Goal: Task Accomplishment & Management: Use online tool/utility

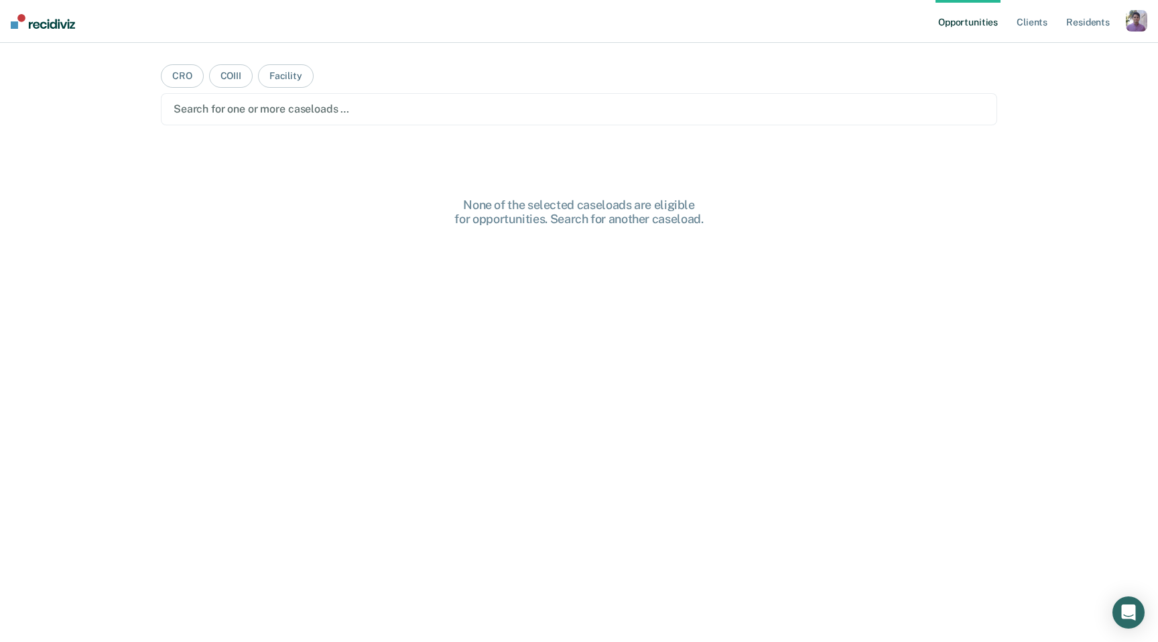
click at [1144, 14] on div "button" at bounding box center [1136, 20] width 21 height 21
click at [1039, 54] on link "Profile" at bounding box center [1083, 54] width 108 height 11
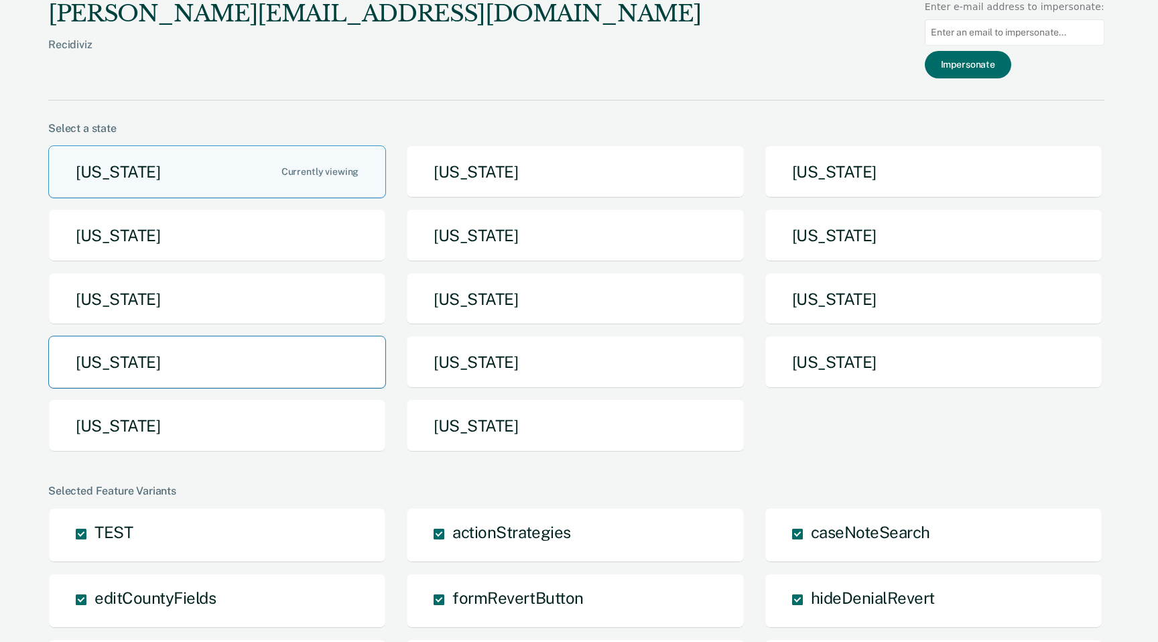
click at [286, 365] on button "[US_STATE]" at bounding box center [217, 362] width 338 height 53
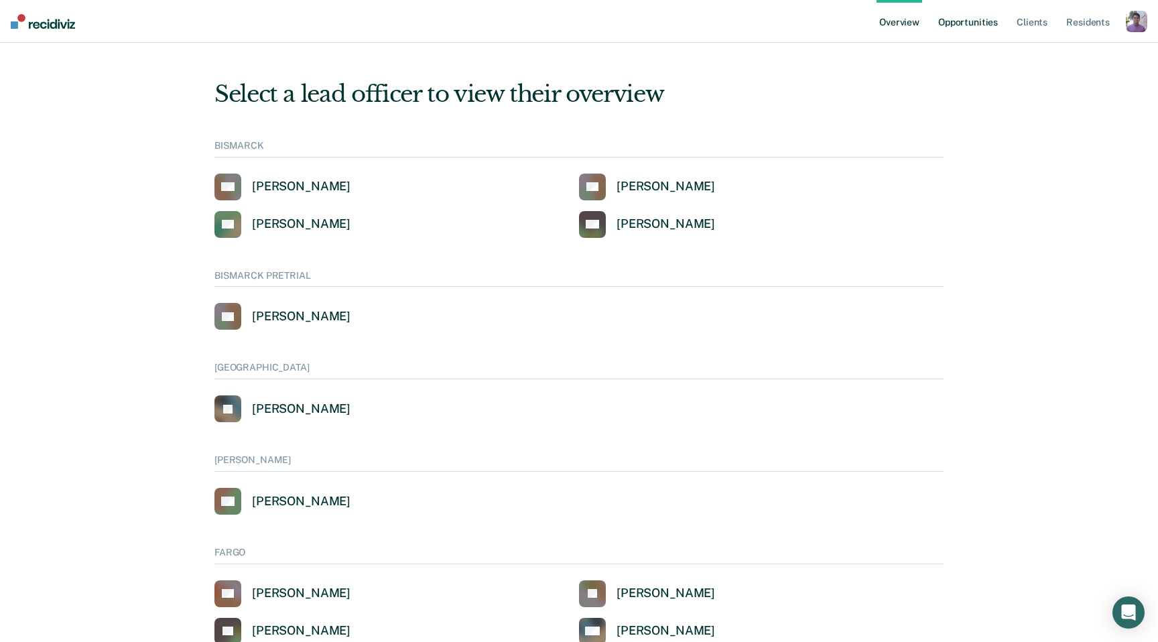
click at [958, 8] on link "Opportunities" at bounding box center [967, 21] width 65 height 43
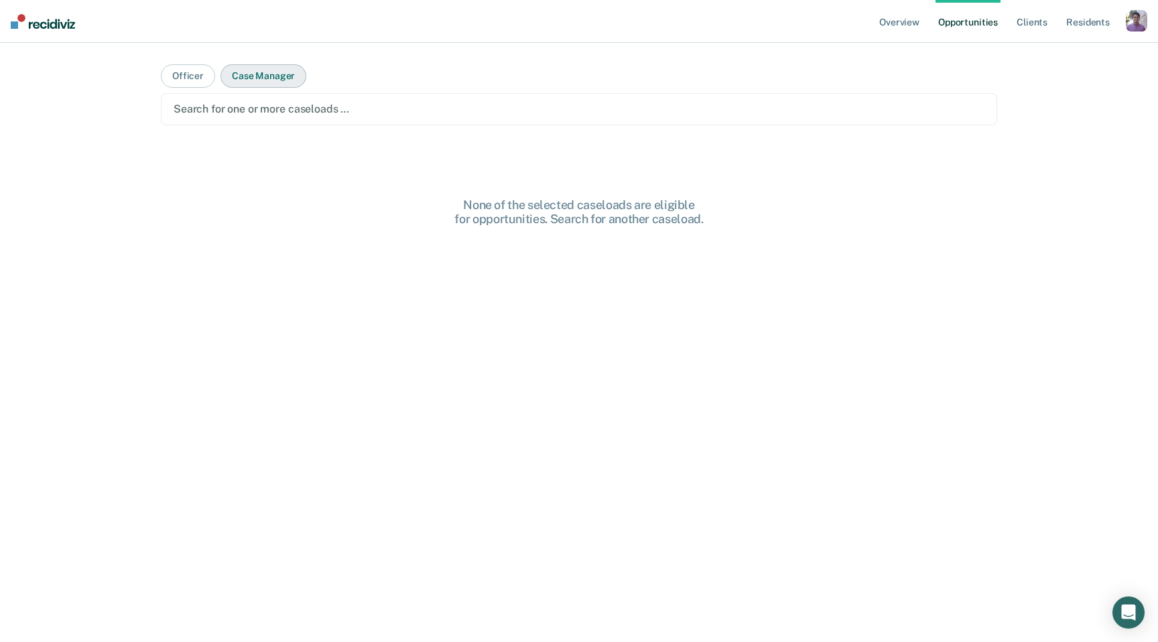
click at [271, 77] on button "Case Manager" at bounding box center [263, 75] width 86 height 23
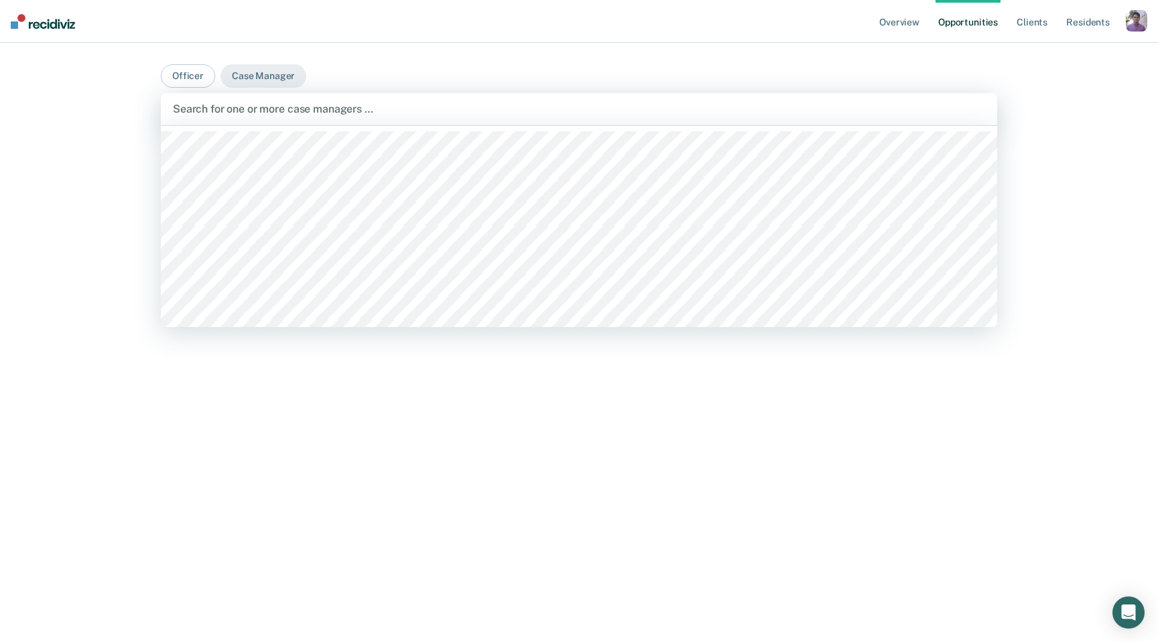
click at [365, 106] on div at bounding box center [579, 108] width 812 height 15
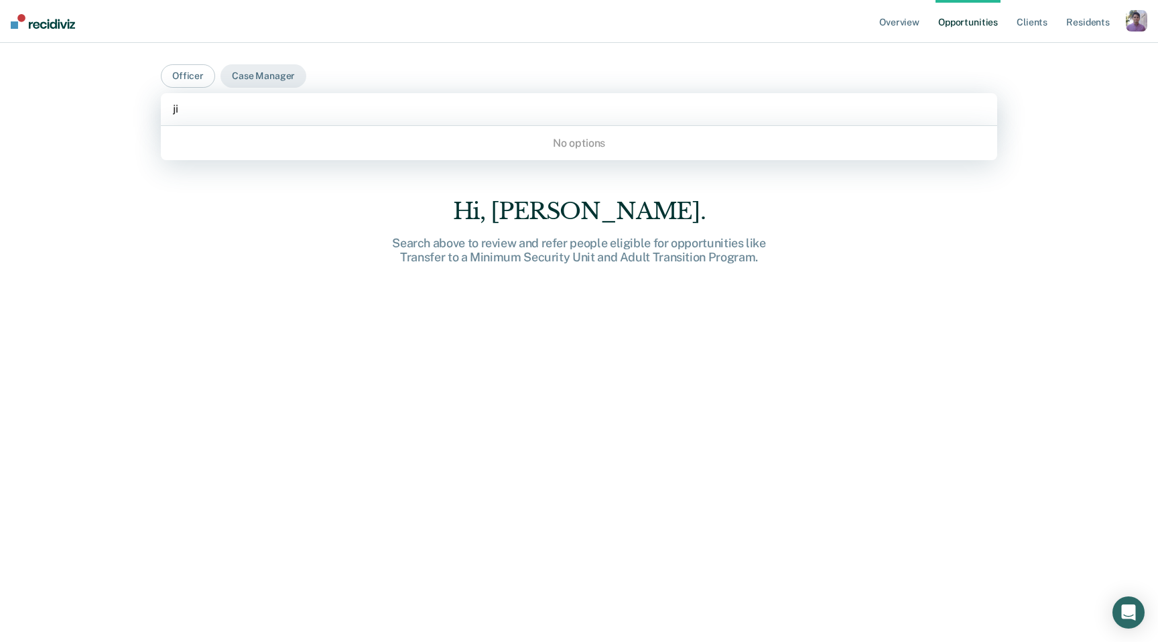
type input "j"
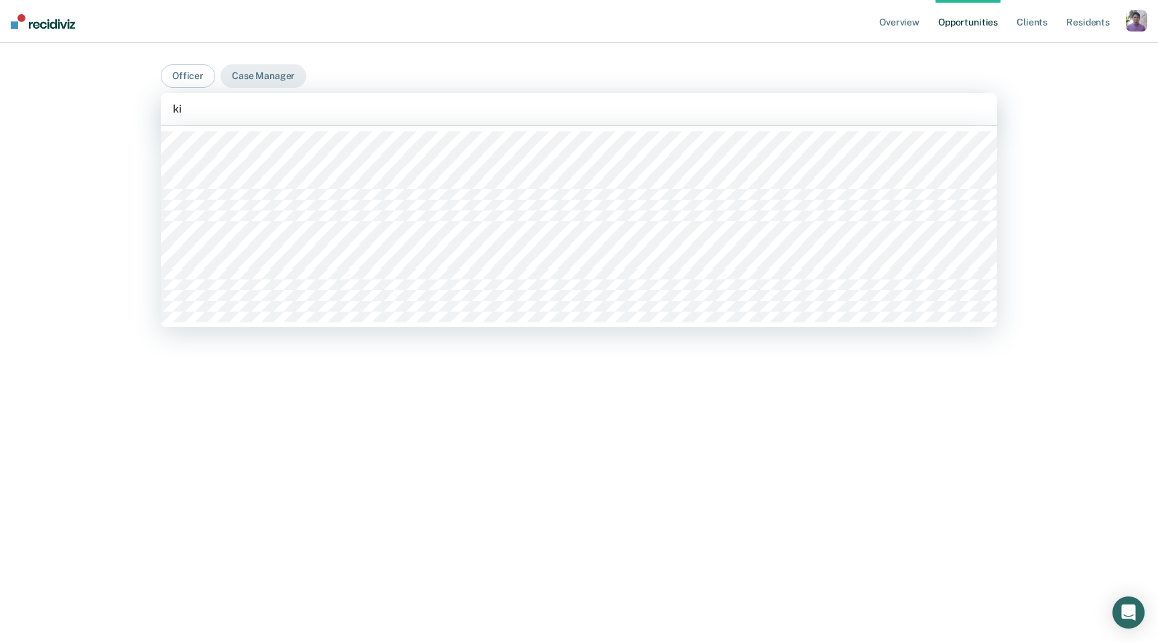
type input "kin"
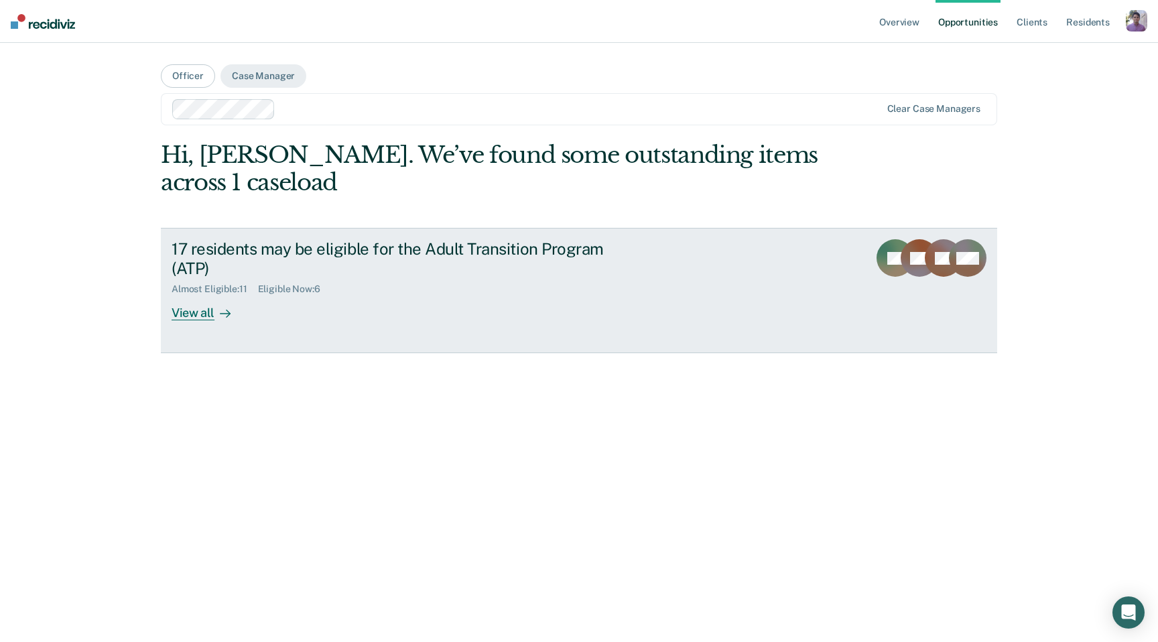
click at [206, 309] on div "View all" at bounding box center [209, 308] width 75 height 26
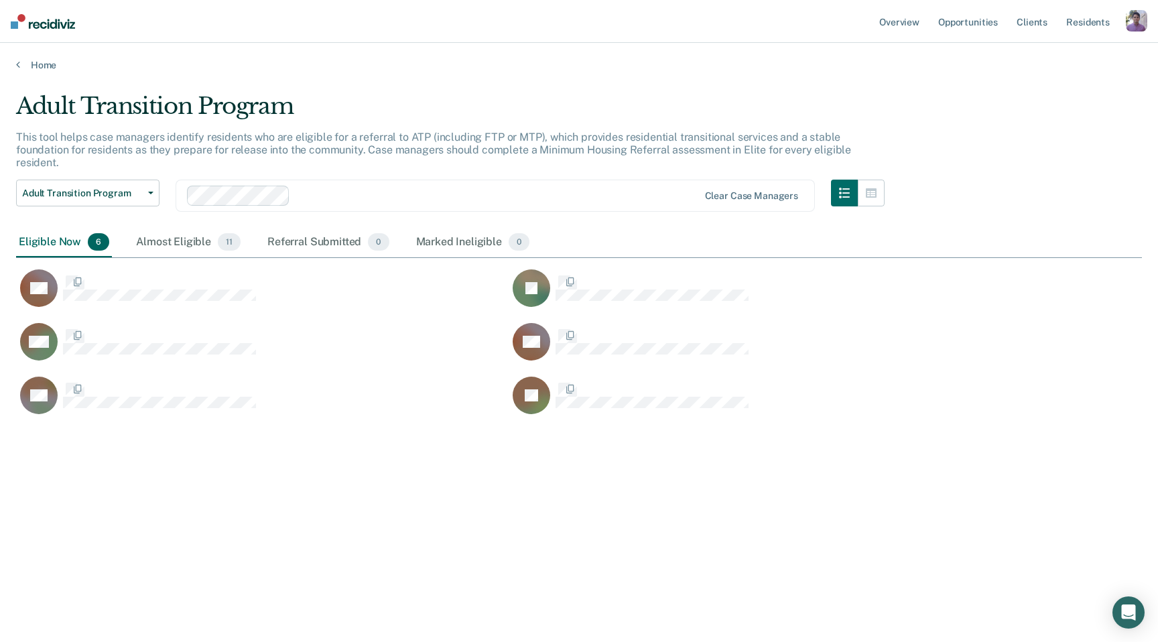
scroll to position [449, 1126]
click at [354, 529] on div "Adult Transition Program This tool helps case managers identify residents who a…" at bounding box center [579, 316] width 1126 height 449
click at [179, 243] on div "Almost Eligible 11" at bounding box center [188, 242] width 110 height 29
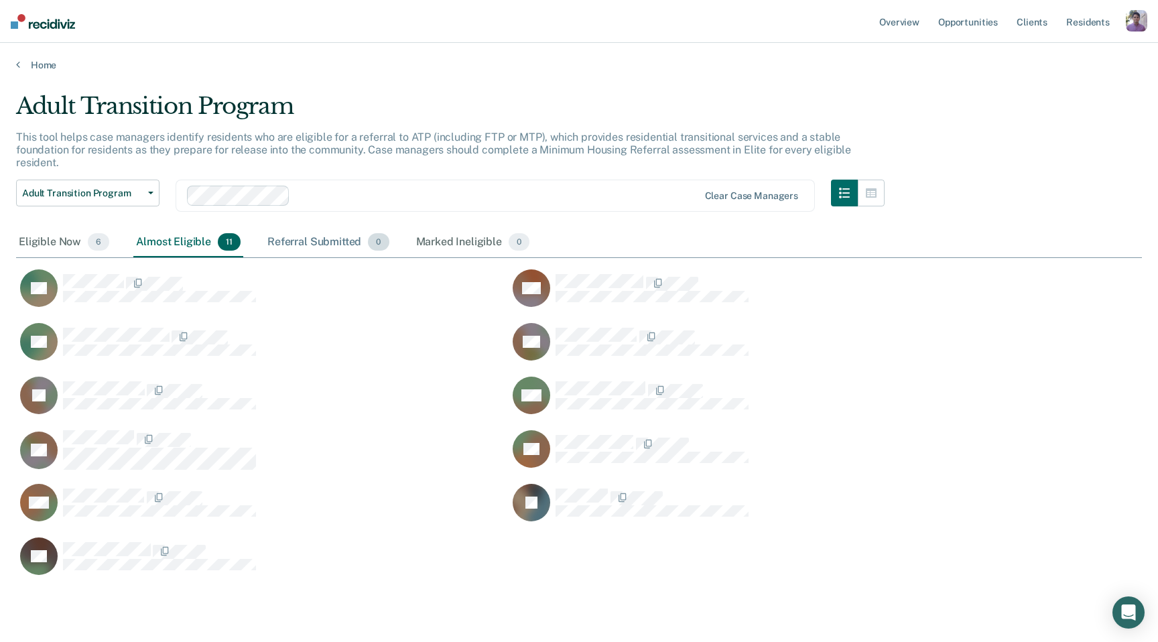
click at [312, 237] on div "Referral Submitted 0" at bounding box center [328, 242] width 127 height 29
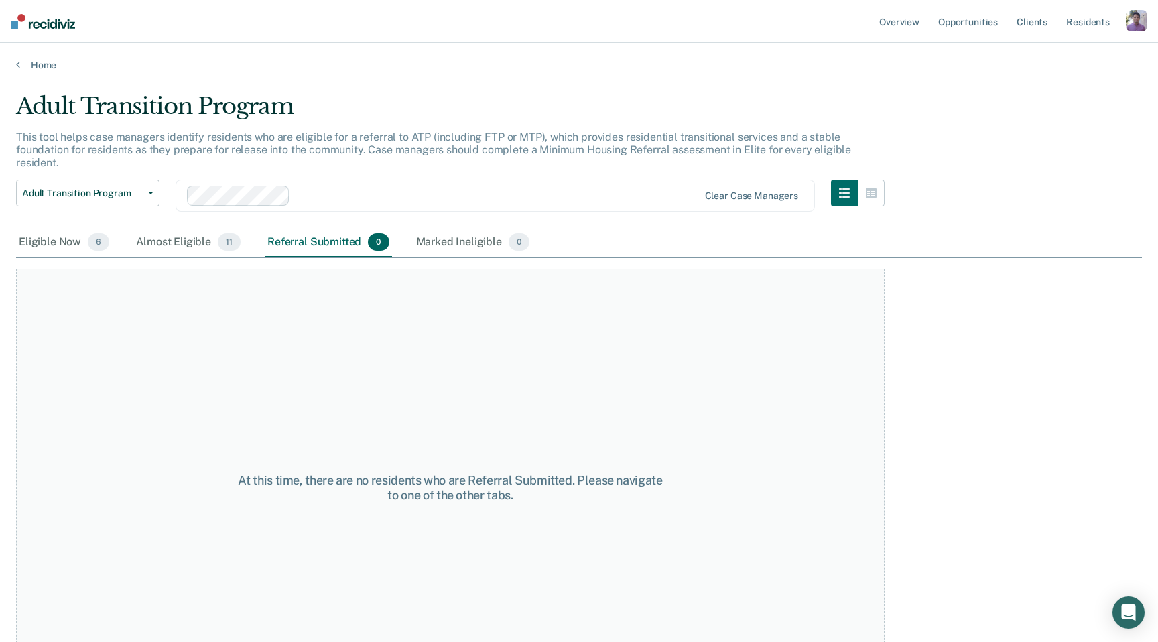
click at [509, 216] on div "Adult Transition Program Transfer to a Minimum Security Unit Adult Transition P…" at bounding box center [450, 204] width 868 height 48
click at [460, 245] on div "Marked Ineligible 0" at bounding box center [472, 242] width 119 height 29
click at [31, 241] on div "Eligible Now 6" at bounding box center [64, 242] width 96 height 29
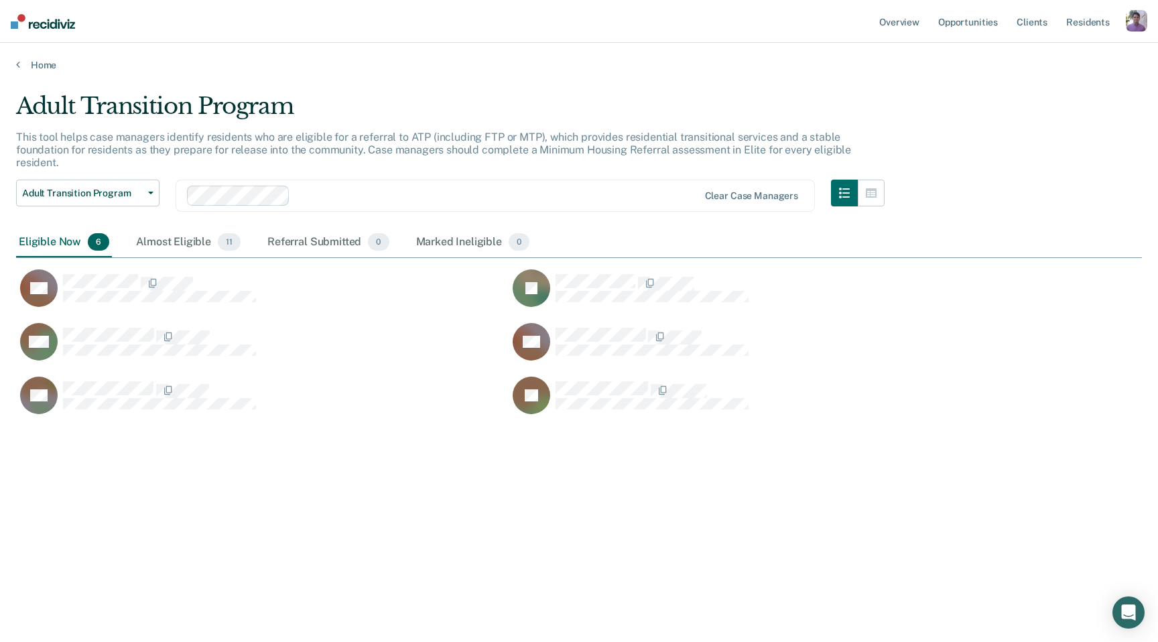
scroll to position [449, 1126]
